Goal: Find specific page/section: Find specific page/section

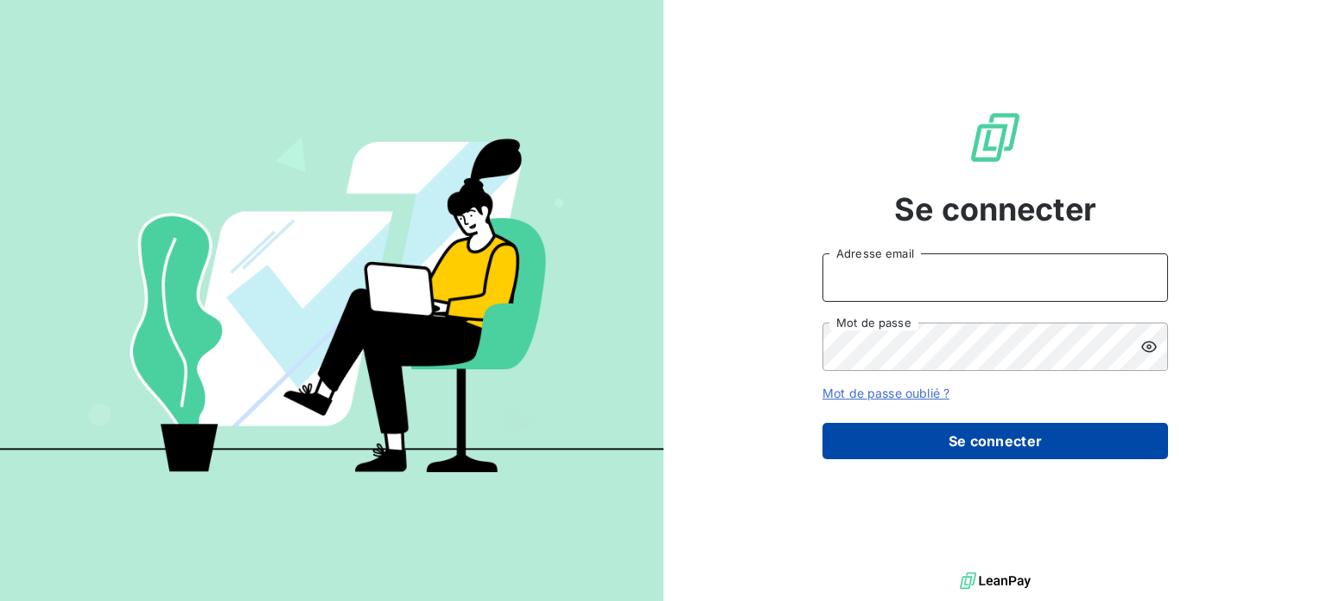
type input "[PERSON_NAME][EMAIL_ADDRESS][DOMAIN_NAME]"
click at [1009, 438] on button "Se connecter" at bounding box center [996, 441] width 346 height 36
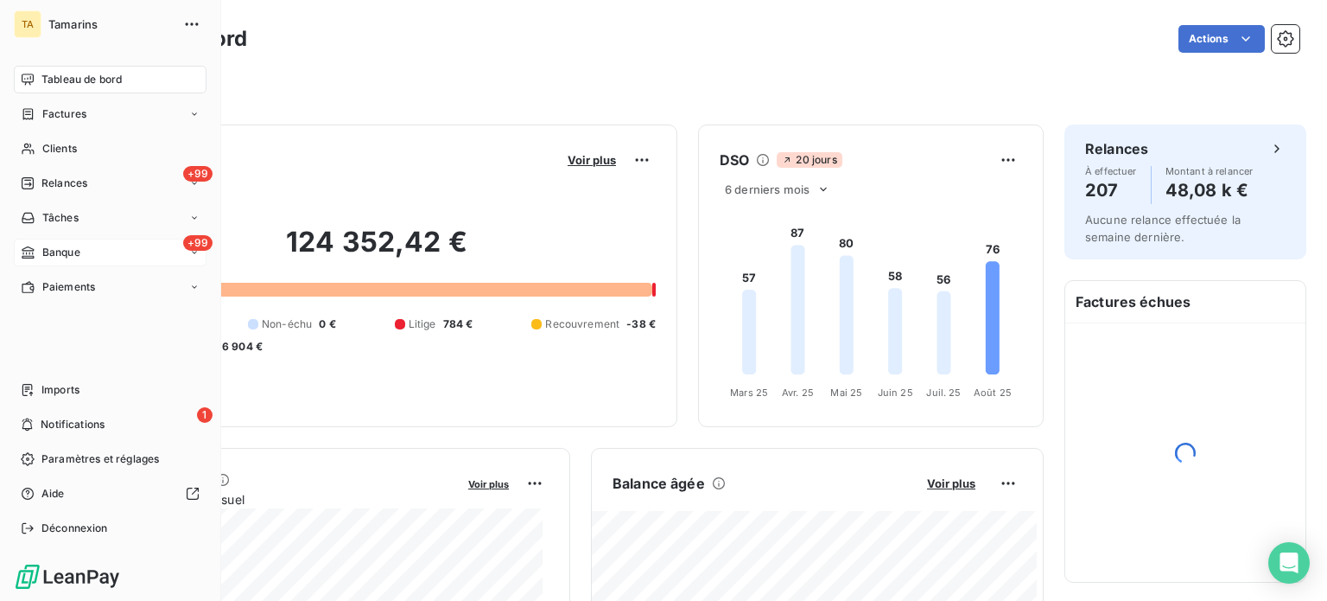
click at [54, 248] on span "Banque" at bounding box center [61, 253] width 38 height 16
